Goal: Information Seeking & Learning: Learn about a topic

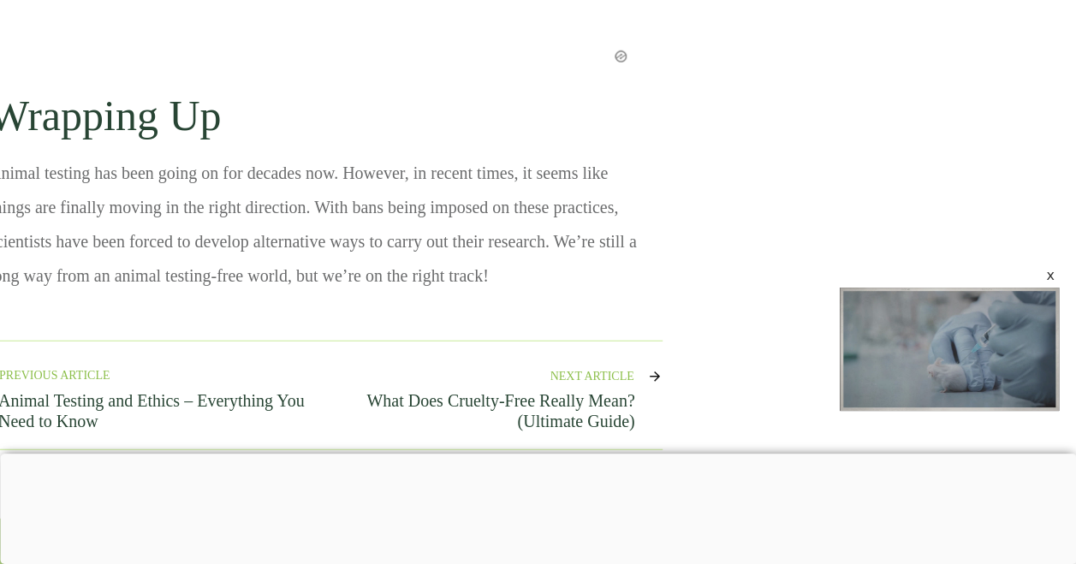
scroll to position [8746, 45]
click at [1050, 277] on div "x" at bounding box center [1051, 276] width 14 height 14
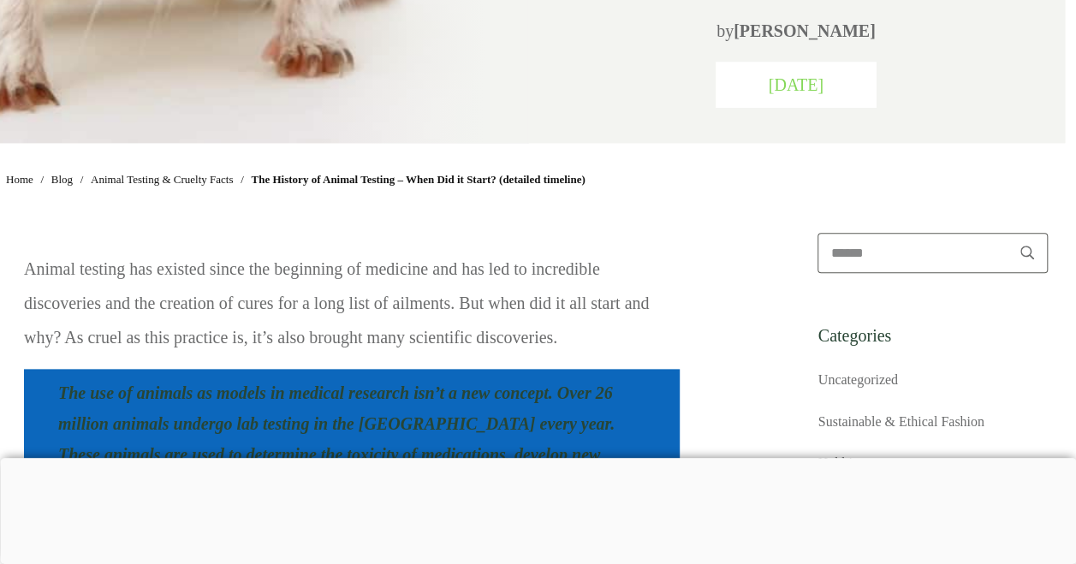
scroll to position [825, 11]
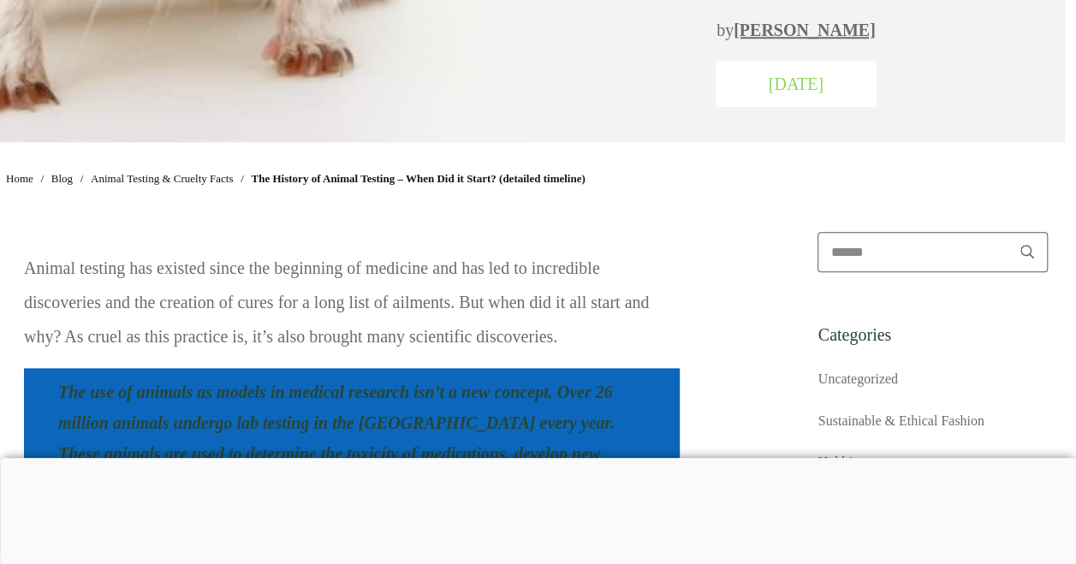
click at [806, 21] on link "[PERSON_NAME]" at bounding box center [805, 30] width 142 height 19
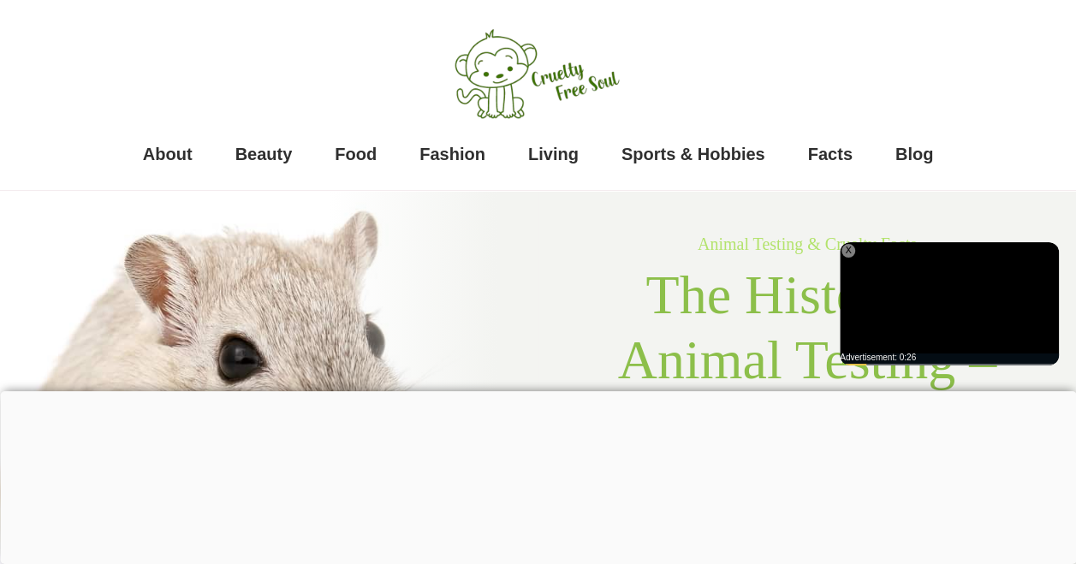
click at [848, 250] on div "X" at bounding box center [849, 251] width 14 height 14
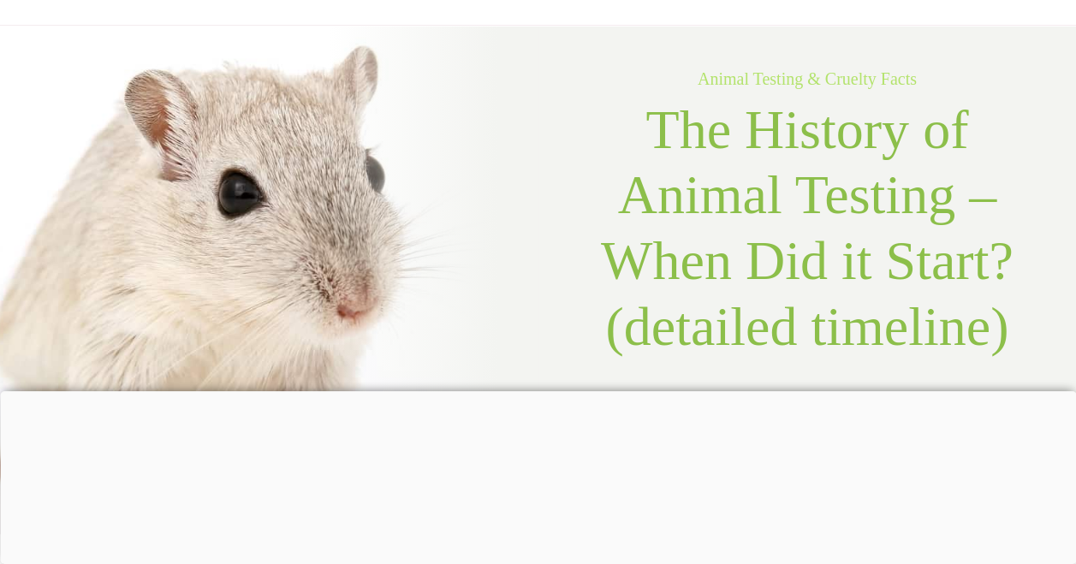
scroll to position [166, 0]
